Goal: Information Seeking & Learning: Learn about a topic

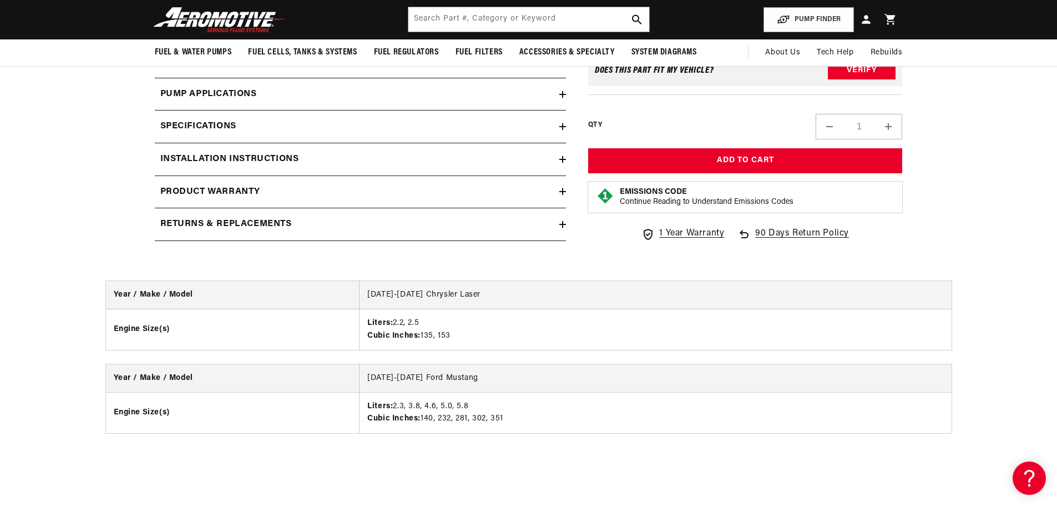
scroll to position [1165, 0]
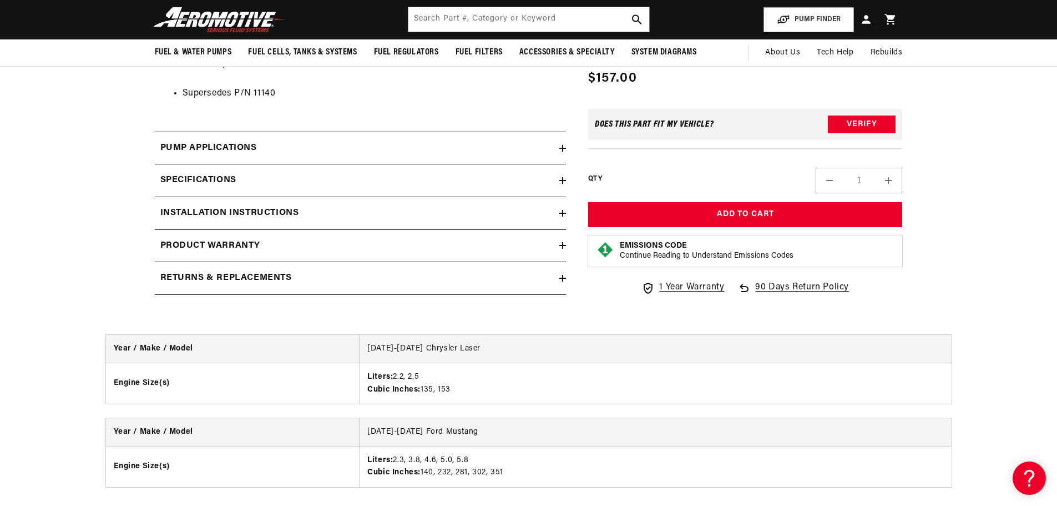
click at [225, 181] on h2 "Specifications" at bounding box center [198, 180] width 76 height 14
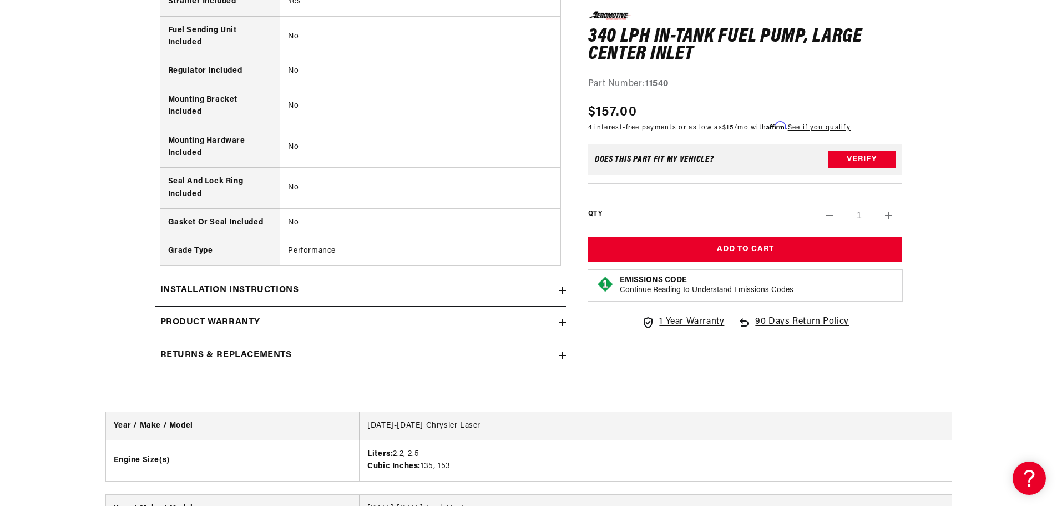
scroll to position [1998, 0]
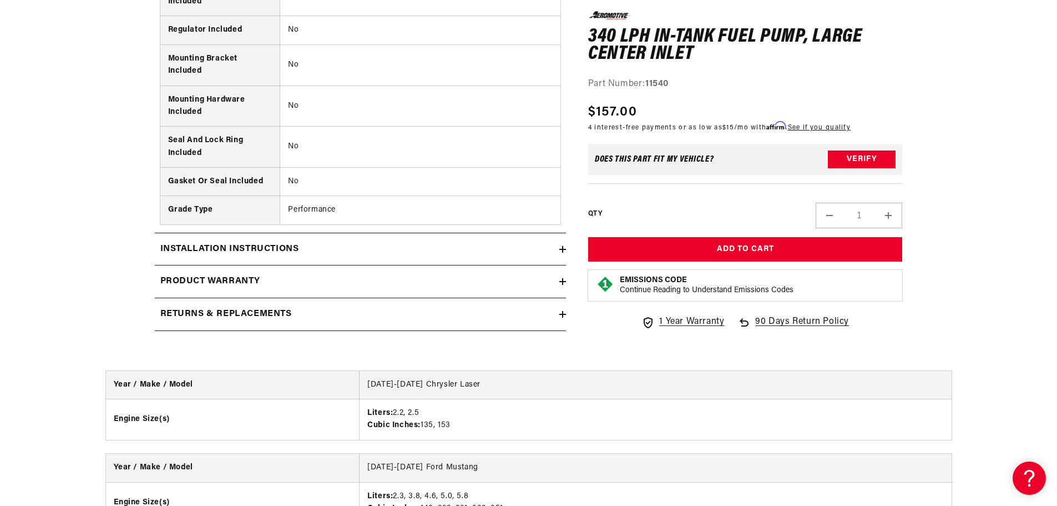
click at [203, 246] on h2 "Installation Instructions" at bounding box center [229, 249] width 139 height 14
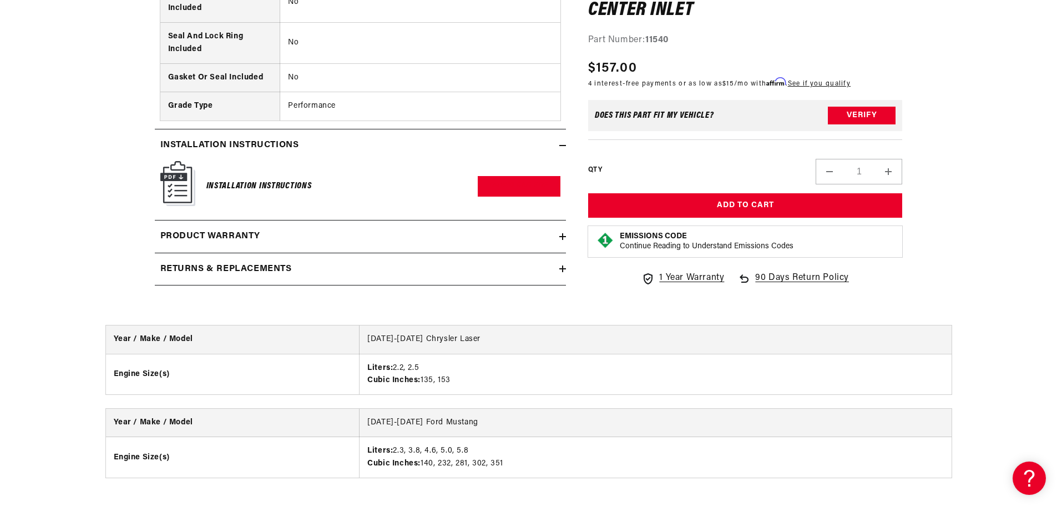
scroll to position [2109, 0]
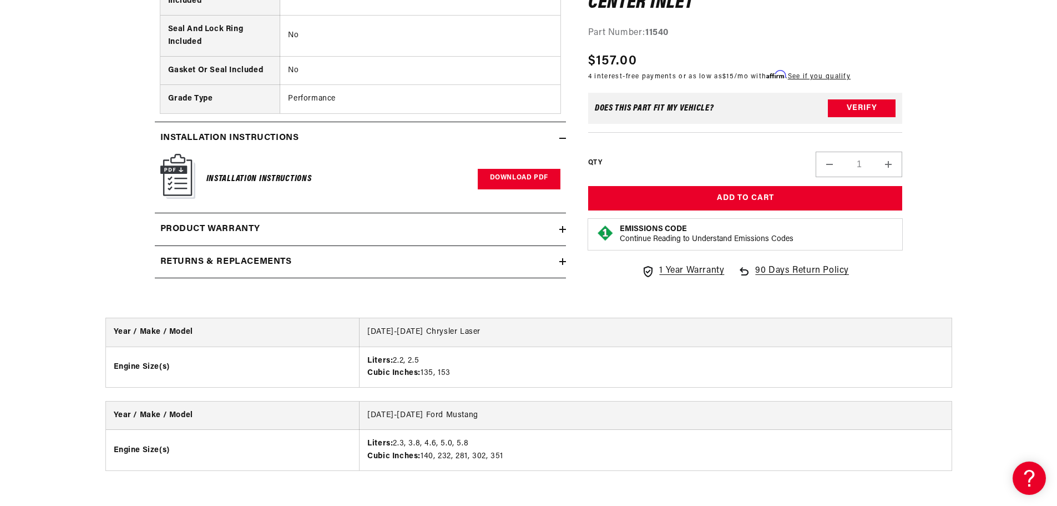
click at [537, 179] on link "Download PDF" at bounding box center [519, 179] width 83 height 21
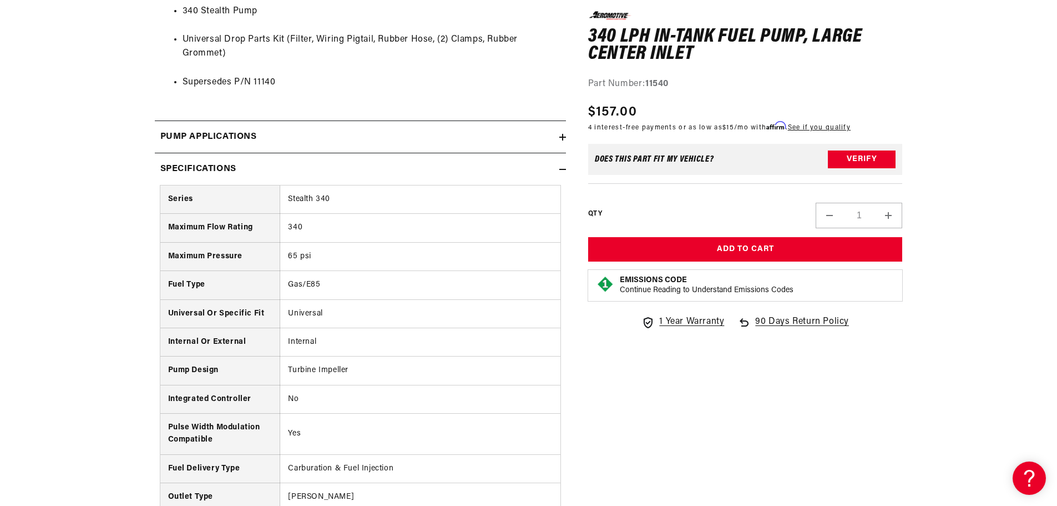
scroll to position [1221, 0]
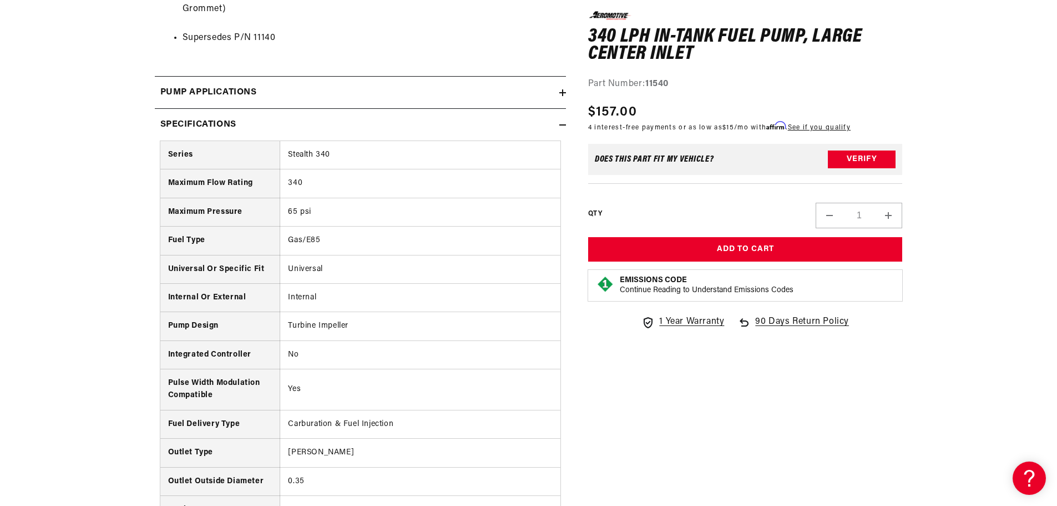
click at [201, 128] on h2 "Specifications" at bounding box center [198, 125] width 76 height 14
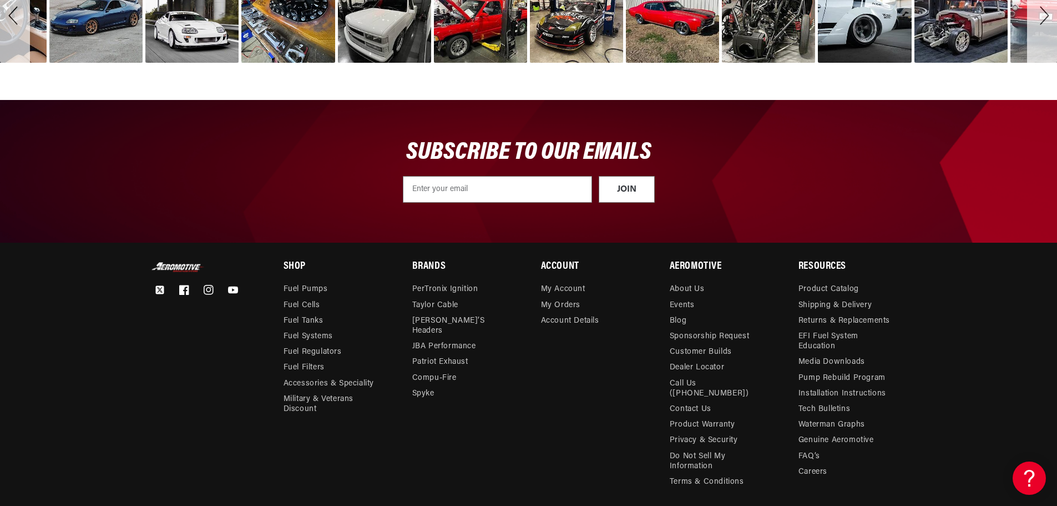
scroll to position [2418, 0]
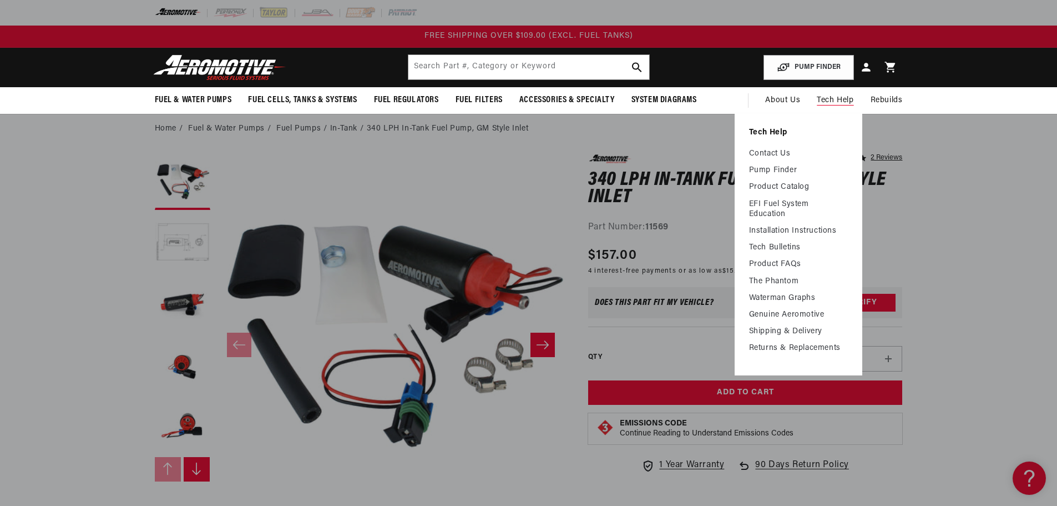
click at [837, 101] on span "Tech Help" at bounding box center [835, 100] width 37 height 12
click at [772, 151] on link "Contact Us" at bounding box center [798, 154] width 99 height 10
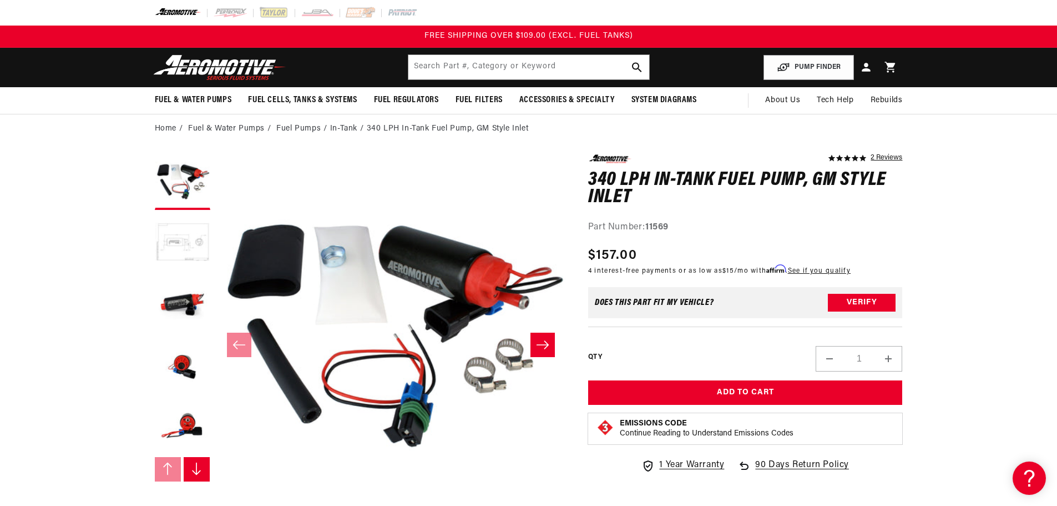
click at [176, 225] on button "Load image 2 in gallery view" at bounding box center [182, 242] width 55 height 55
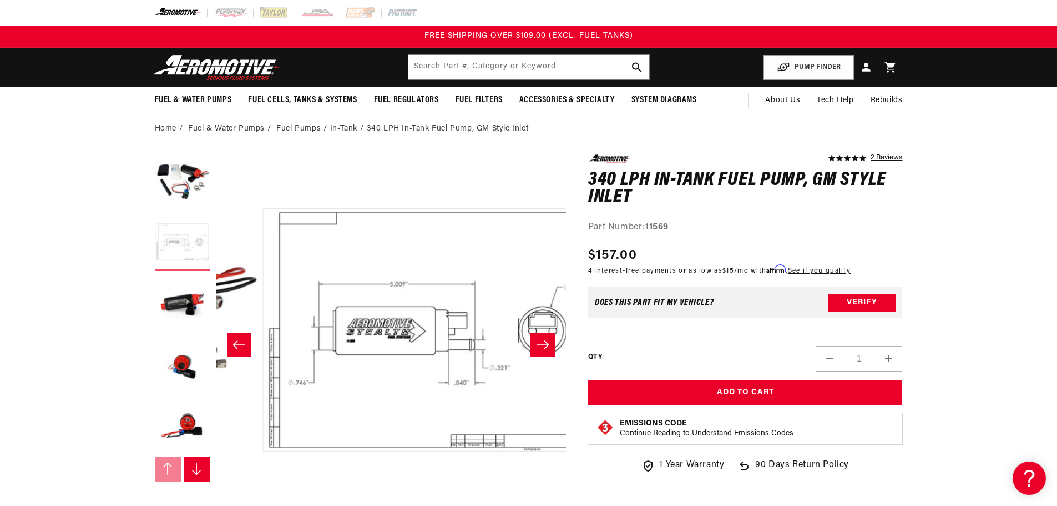
scroll to position [0, 350]
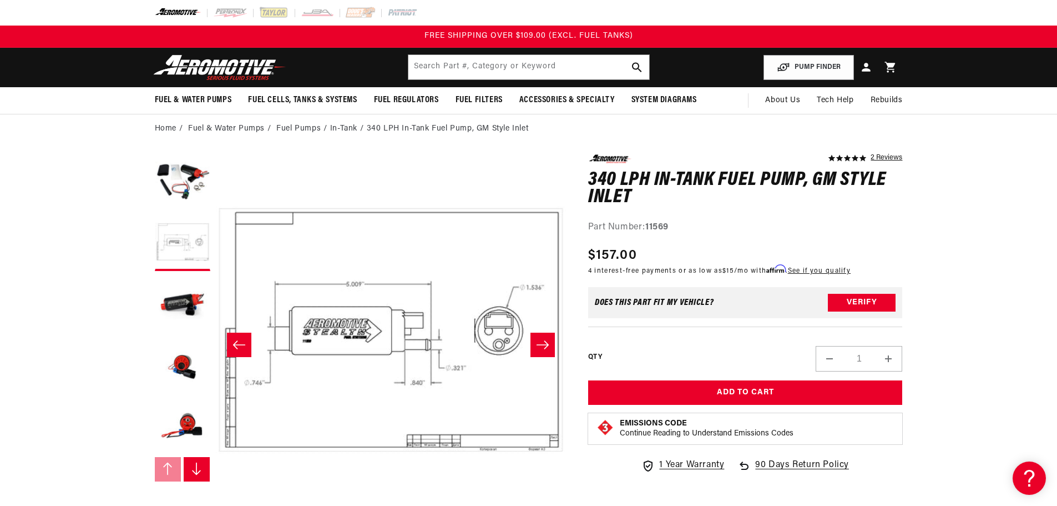
click at [198, 473] on icon "Slide right" at bounding box center [197, 468] width 8 height 12
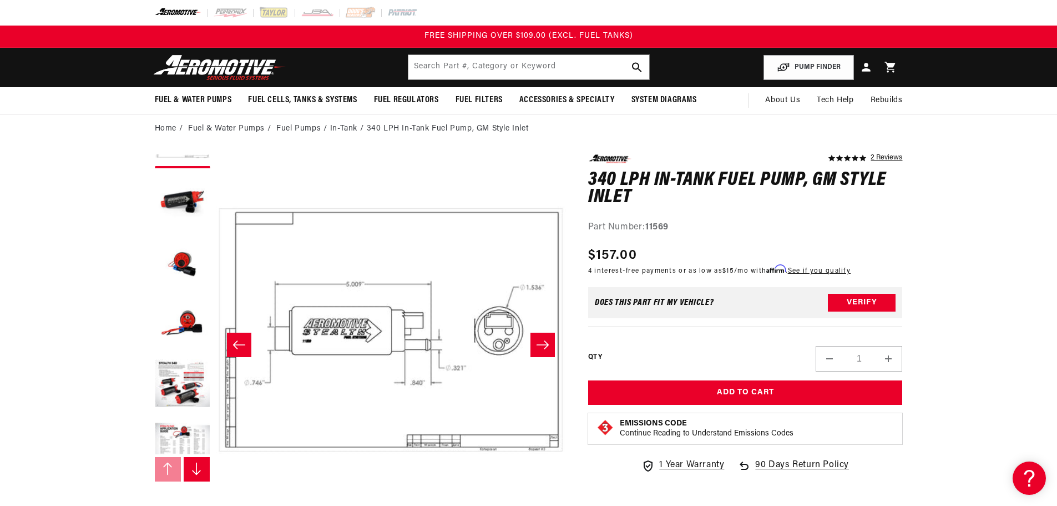
scroll to position [122, 0]
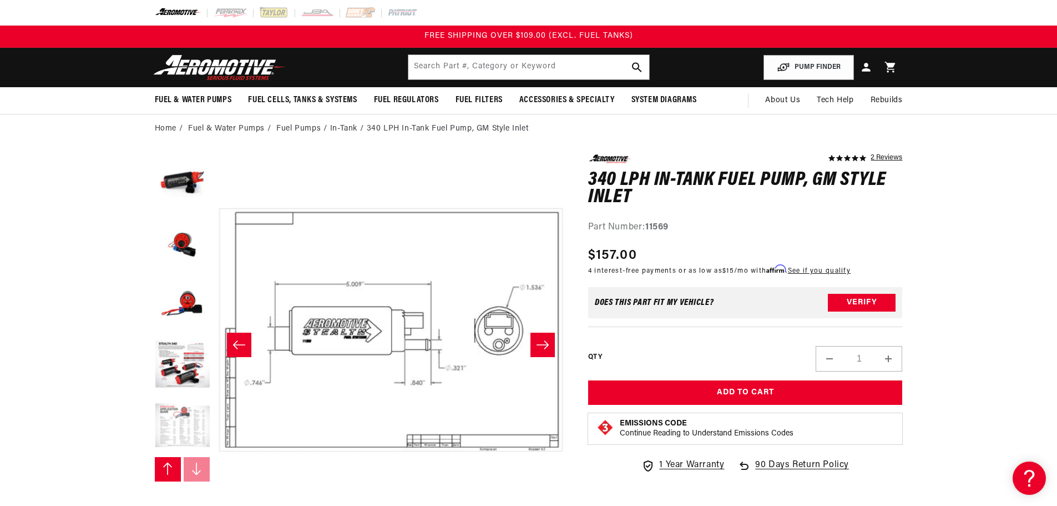
click at [185, 429] on button "Load image 7 in gallery view" at bounding box center [182, 425] width 55 height 55
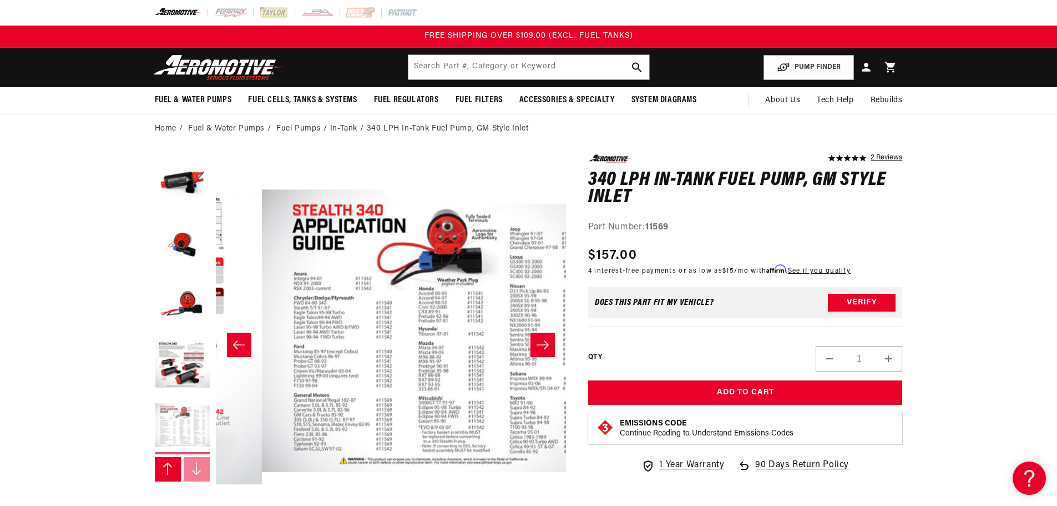
scroll to position [0, 2102]
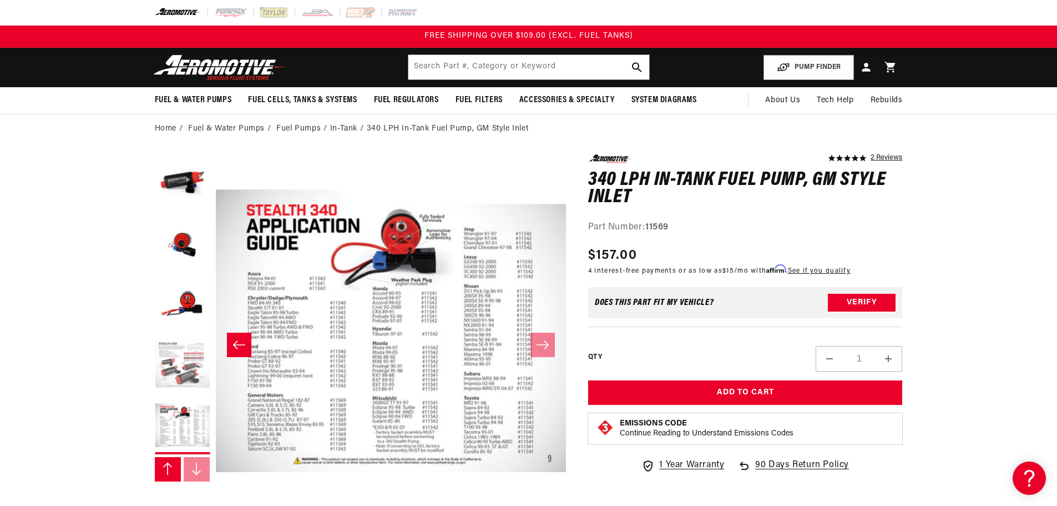
click at [185, 365] on button "Load image 6 in gallery view" at bounding box center [182, 364] width 55 height 55
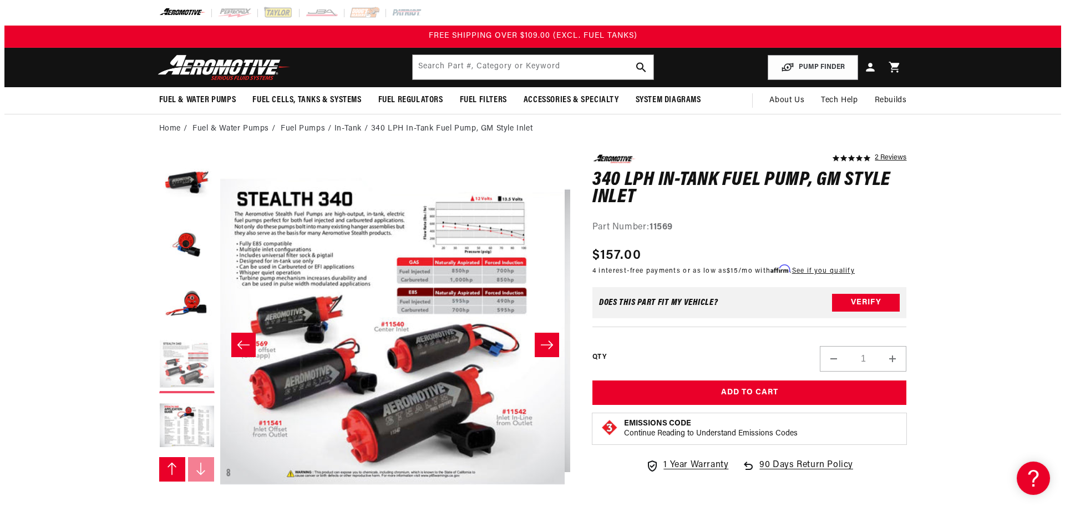
scroll to position [0, 1752]
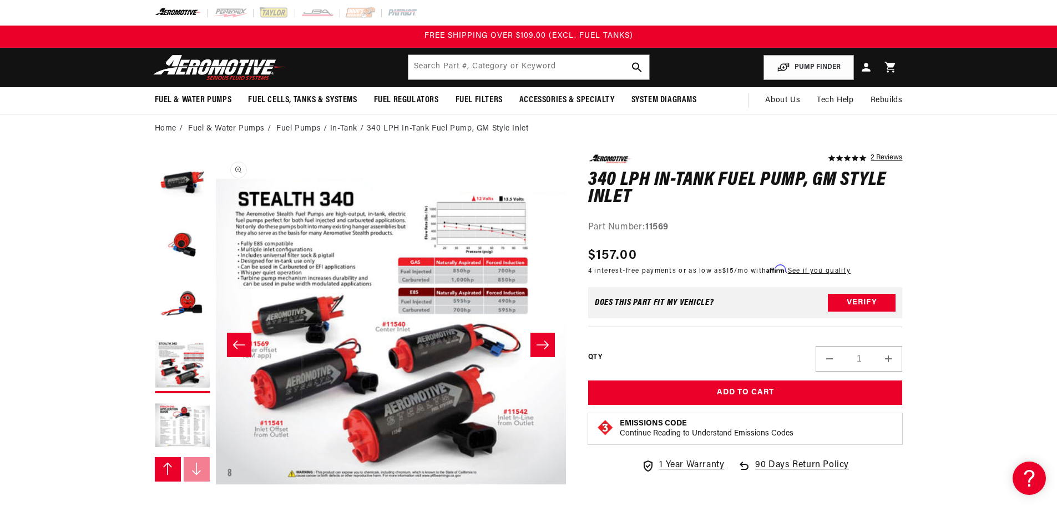
click at [215, 505] on button "Open media 6 in modal" at bounding box center [215, 505] width 0 height 0
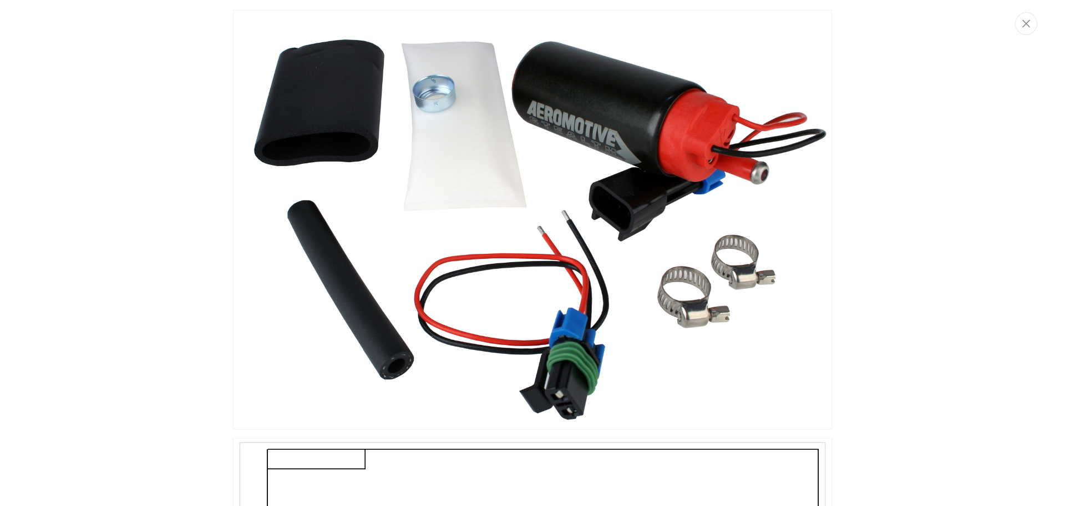
scroll to position [0, 0]
